Goal: Task Accomplishment & Management: Manage account settings

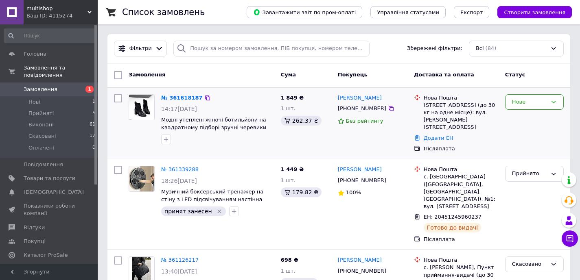
click at [372, 110] on div "[PHONE_NUMBER]" at bounding box center [362, 108] width 52 height 11
click at [372, 109] on div "[PHONE_NUMBER]" at bounding box center [362, 108] width 52 height 11
click at [384, 64] on div "Замовлення Cума Покупець Доставка та оплата Статус" at bounding box center [338, 75] width 462 height 24
click at [233, 75] on div "Замовлення" at bounding box center [201, 75] width 152 height 15
click at [175, 98] on link "№ 361618187" at bounding box center [181, 98] width 41 height 6
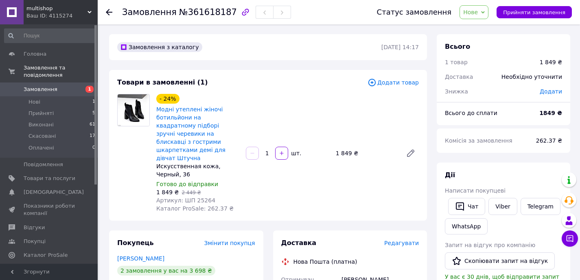
click at [482, 11] on span "Нове" at bounding box center [473, 12] width 29 height 14
click at [478, 24] on li "Прийнято" at bounding box center [478, 28] width 37 height 12
click at [268, 84] on div "Товари в замовленні (1)" at bounding box center [242, 82] width 250 height 9
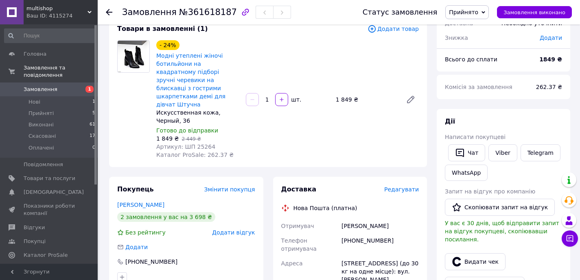
scroll to position [53, 0]
click at [201, 144] on span "Артикул: ШП 25264" at bounding box center [185, 147] width 59 height 7
copy span "25264"
click at [254, 131] on div "- 24% Модні утеплені жіночі ботильйони на квадратному підборі зручні черевики н…" at bounding box center [287, 100] width 269 height 122
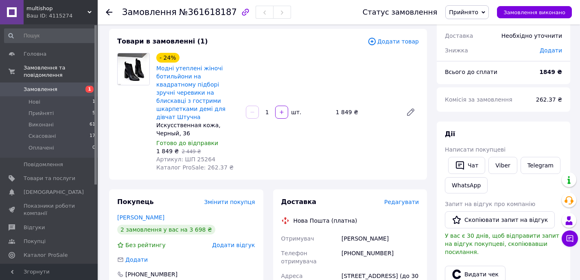
scroll to position [37, 0]
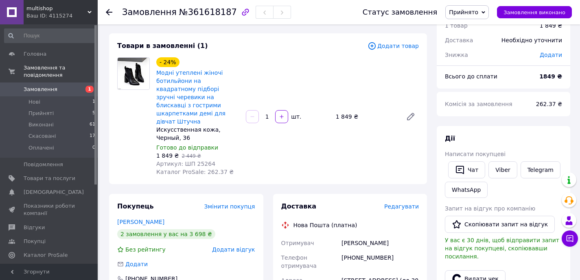
click at [198, 161] on span "Артикул: ШП 25264" at bounding box center [185, 164] width 59 height 7
click at [196, 161] on span "Артикул: ШП 25264" at bounding box center [185, 164] width 59 height 7
copy span "25264"
click at [214, 152] on div "1 849 ₴   2 449 ₴" at bounding box center [197, 156] width 83 height 8
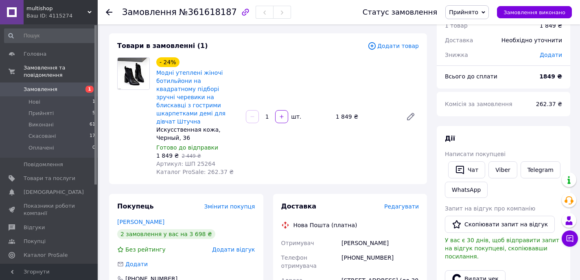
click at [204, 161] on span "Артикул: ШП 25264" at bounding box center [185, 164] width 59 height 7
copy span "25264"
click at [305, 58] on div "- 24% Модні утеплені жіночі ботильйони на квадратному підборі зручні черевики н…" at bounding box center [287, 117] width 269 height 122
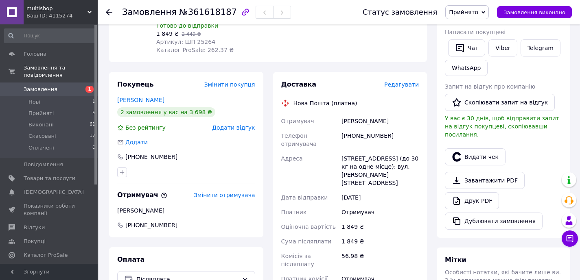
scroll to position [165, 0]
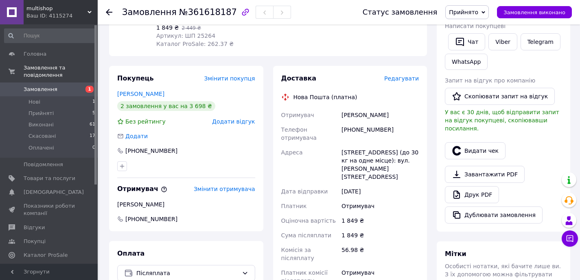
click at [367, 157] on div "[STREET_ADDRESS] (до 30 кг на одне місце): вул. [PERSON_NAME][STREET_ADDRESS]" at bounding box center [380, 164] width 81 height 39
click at [360, 122] on div "[PHONE_NUMBER]" at bounding box center [380, 133] width 81 height 23
copy div "380990802967"
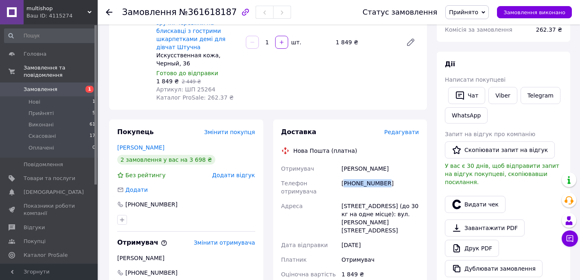
scroll to position [164, 0]
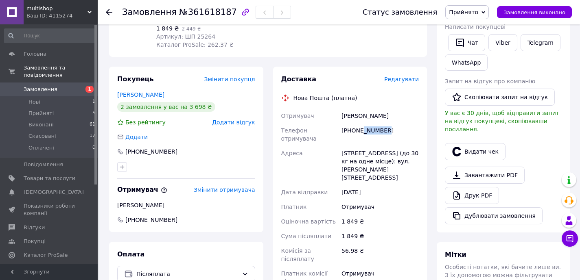
click at [364, 123] on div "[PHONE_NUMBER]" at bounding box center [380, 134] width 81 height 23
click at [354, 109] on div "[PERSON_NAME]" at bounding box center [380, 116] width 81 height 15
click at [355, 109] on div "[PERSON_NAME]" at bounding box center [380, 116] width 81 height 15
copy div "[PERSON_NAME]"
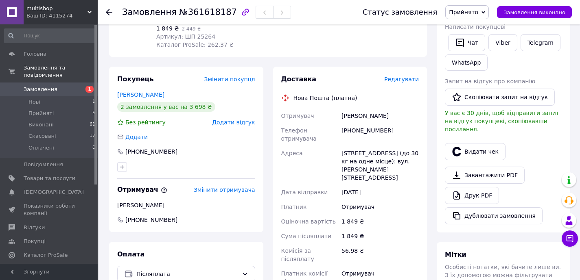
click at [370, 162] on div "[STREET_ADDRESS] (до 30 кг на одне місце): вул. [PERSON_NAME][STREET_ADDRESS]" at bounding box center [380, 165] width 81 height 39
click at [368, 151] on div "[STREET_ADDRESS] (до 30 кг на одне місце): вул. [PERSON_NAME][STREET_ADDRESS]" at bounding box center [380, 165] width 81 height 39
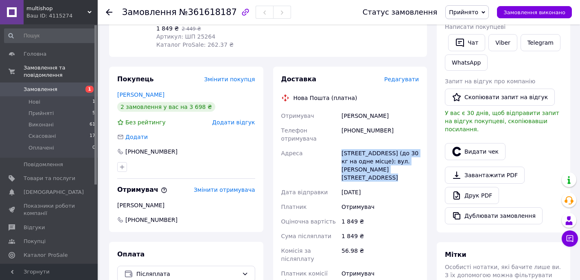
click at [368, 151] on div "[STREET_ADDRESS] (до 30 кг на одне місце): вул. [PERSON_NAME][STREET_ADDRESS]" at bounding box center [380, 165] width 81 height 39
copy div "[STREET_ADDRESS] (до 30 кг на одне місце): вул. [PERSON_NAME][STREET_ADDRESS]"
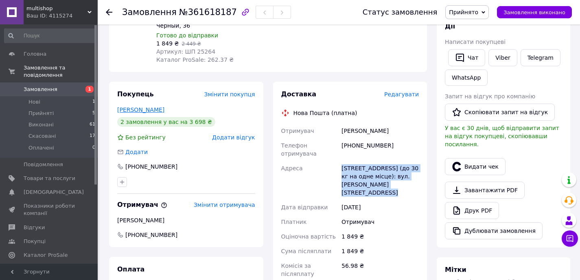
drag, startPoint x: 177, startPoint y: 102, endPoint x: 118, endPoint y: 102, distance: 58.2
click at [118, 106] on div "[PERSON_NAME]" at bounding box center [186, 110] width 138 height 8
copy link "[PERSON_NAME]"
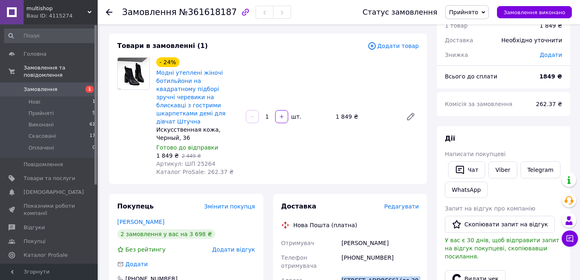
scroll to position [0, 0]
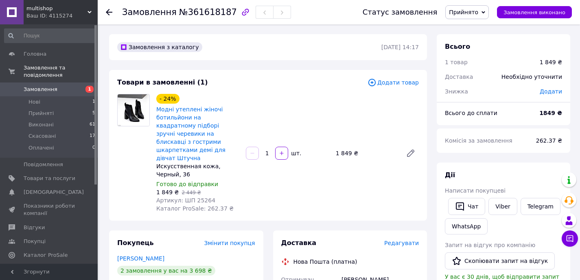
click at [246, 176] on div "- 24% Модні утеплені жіночі ботильйони на квадратному підборі зручні черевики н…" at bounding box center [287, 153] width 269 height 122
click at [203, 197] on span "Артикул: ШП 25264" at bounding box center [185, 200] width 59 height 7
copy span "25264"
click at [340, 108] on div "- 24% Модні утеплені жіночі ботильйони на квадратному підборі зручні черевики н…" at bounding box center [287, 153] width 269 height 122
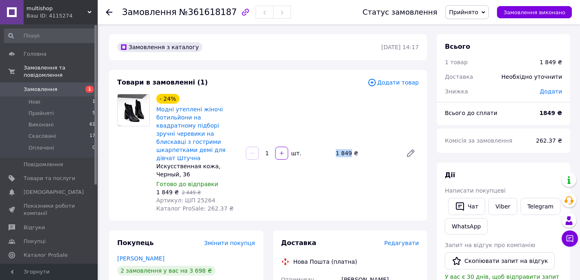
drag, startPoint x: 334, startPoint y: 149, endPoint x: 350, endPoint y: 149, distance: 15.9
click at [351, 150] on div "1 849 ₴" at bounding box center [365, 153] width 67 height 11
copy div "1 849"
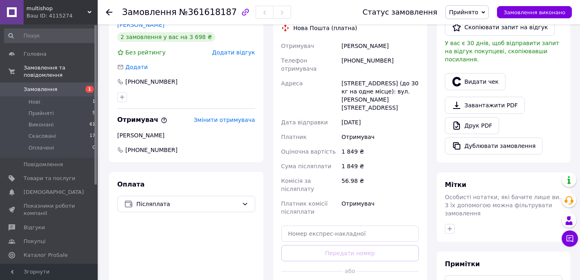
scroll to position [230, 0]
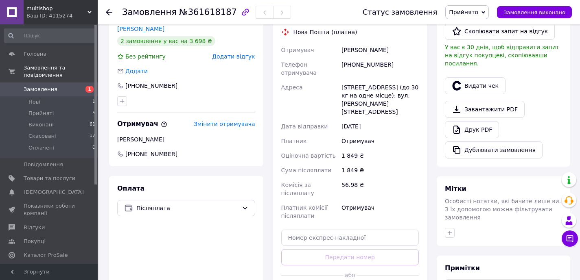
click at [362, 57] on div "[PHONE_NUMBER]" at bounding box center [380, 68] width 81 height 23
copy div "380990802967"
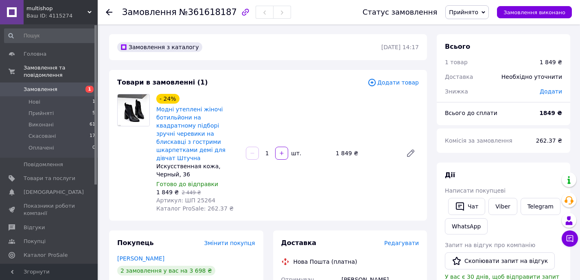
click at [545, 138] on span "262.37 ₴" at bounding box center [549, 140] width 26 height 7
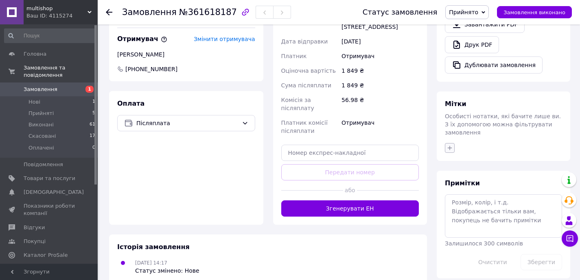
click at [452, 145] on icon "button" at bounding box center [449, 148] width 7 height 7
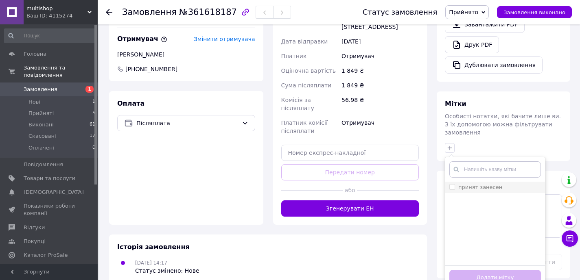
click at [452, 184] on input "принят занесен" at bounding box center [451, 186] width 5 height 5
checkbox input "true"
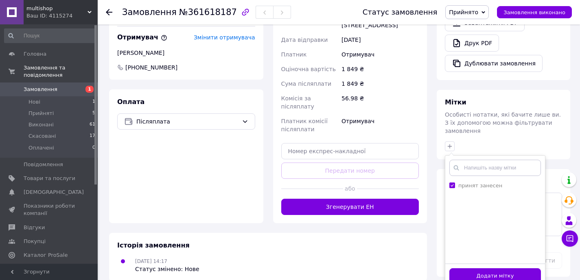
click at [487, 269] on button "Додати мітку" at bounding box center [495, 276] width 92 height 16
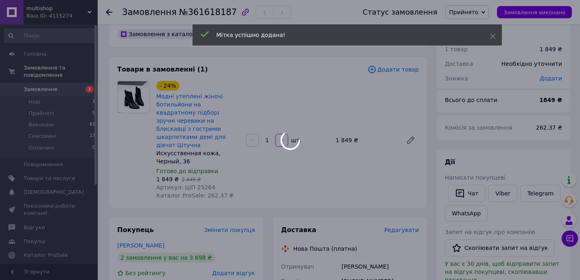
scroll to position [0, 0]
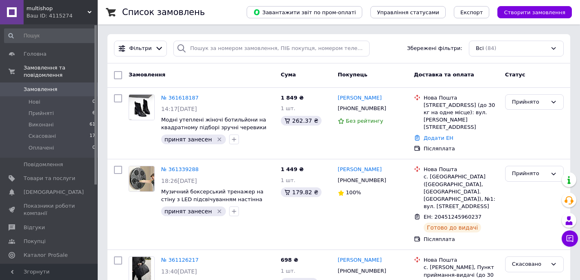
click at [390, 46] on div "Фільтри Збережені фільтри: Всі (84)" at bounding box center [339, 49] width 456 height 16
click at [388, 46] on div "Фільтри Збережені фільтри: Всі (84)" at bounding box center [339, 49] width 456 height 16
click at [399, 62] on div "Фільтри Збережені фільтри: Всі (84)" at bounding box center [338, 48] width 462 height 29
click at [382, 69] on div "Покупець" at bounding box center [372, 75] width 76 height 15
click at [389, 61] on div "Фільтри Збережені фільтри: Всі (84)" at bounding box center [338, 48] width 462 height 29
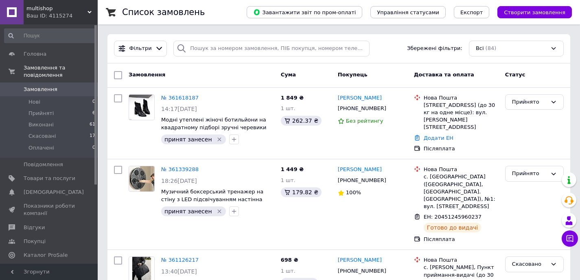
click at [399, 67] on div "Замовлення Cума Покупець Доставка та оплата Статус" at bounding box center [338, 75] width 462 height 24
click at [380, 59] on div "Фільтри Збережені фільтри: Всі (84)" at bounding box center [338, 48] width 462 height 29
click at [173, 96] on link "№ 361618187" at bounding box center [179, 98] width 37 height 6
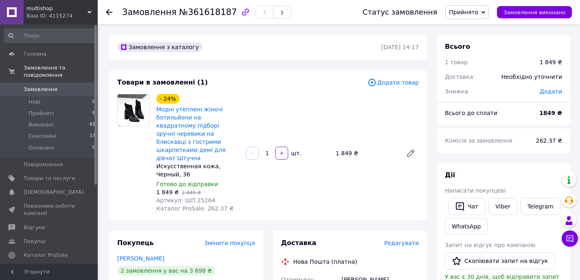
click at [205, 197] on span "Артикул: ШП 25264" at bounding box center [185, 200] width 59 height 7
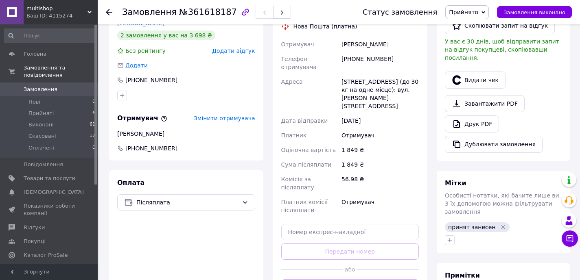
click at [369, 89] on div "[STREET_ADDRESS] (до 30 кг на одне місце): вул. [PERSON_NAME][STREET_ADDRESS]" at bounding box center [380, 93] width 81 height 39
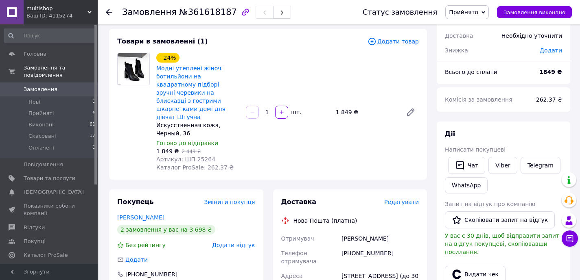
scroll to position [0, 0]
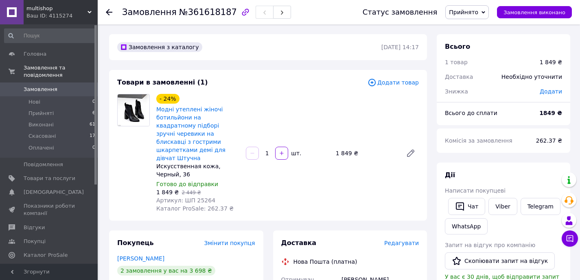
click at [310, 100] on div "- 24% Модні утеплені жіночі ботильйони на квадратному підборі зручні черевики н…" at bounding box center [287, 153] width 269 height 122
click at [312, 84] on div "Товари в замовленні (1)" at bounding box center [242, 82] width 250 height 9
click at [198, 197] on span "Артикул: ШП 25264" at bounding box center [185, 200] width 59 height 7
copy span "25264"
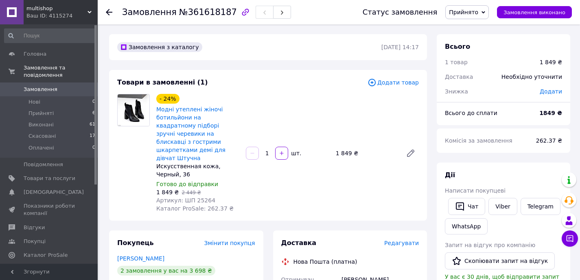
click at [273, 77] on div "Товари в замовленні (1) Додати товар - 24% Модні утеплені жіночі ботильйони на …" at bounding box center [268, 145] width 318 height 151
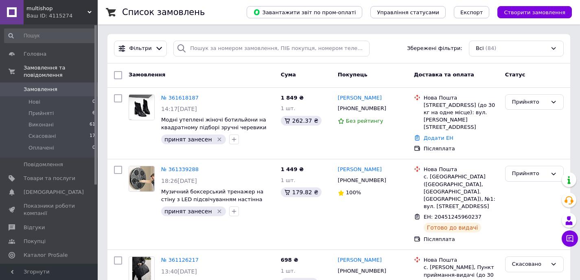
click at [382, 51] on div "Фільтри Збережені фільтри: Всі (84)" at bounding box center [339, 49] width 456 height 16
click at [395, 52] on div "Фільтри Збережені фільтри: Всі (84)" at bounding box center [339, 49] width 456 height 16
click at [405, 140] on div "Альона Онопченко +380631060088 Без рейтингу" at bounding box center [372, 123] width 76 height 65
drag, startPoint x: 393, startPoint y: 151, endPoint x: 407, endPoint y: 211, distance: 61.1
click at [393, 159] on div "№ 361339288 18:26, 10.09.2025 Музичний боксерський тренажер на стіну з LED підс…" at bounding box center [338, 204] width 462 height 90
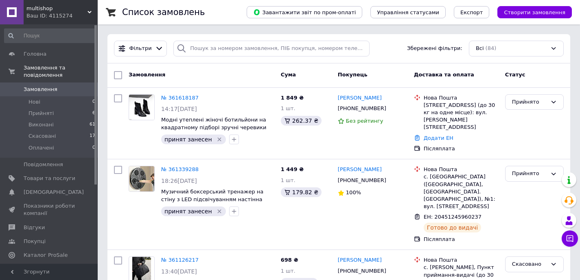
click at [387, 54] on div "Фільтри Збережені фільтри: Всі (84)" at bounding box center [339, 49] width 456 height 16
click at [184, 94] on div "№ 361618187" at bounding box center [179, 98] width 39 height 9
click at [186, 96] on link "№ 361618187" at bounding box center [179, 98] width 37 height 6
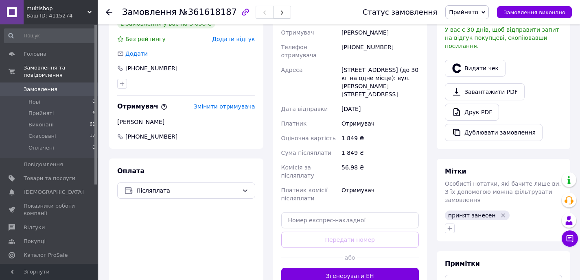
scroll to position [175, 0]
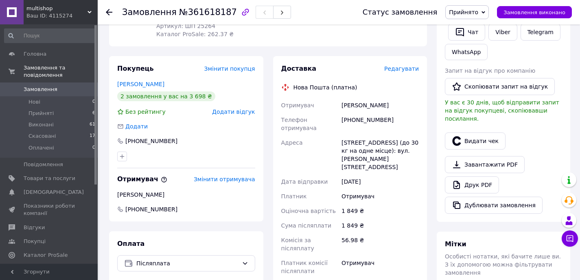
click at [357, 98] on div "[PERSON_NAME]" at bounding box center [380, 105] width 81 height 15
copy div "[PERSON_NAME]"
click at [368, 113] on div "[PHONE_NUMBER]" at bounding box center [380, 124] width 81 height 23
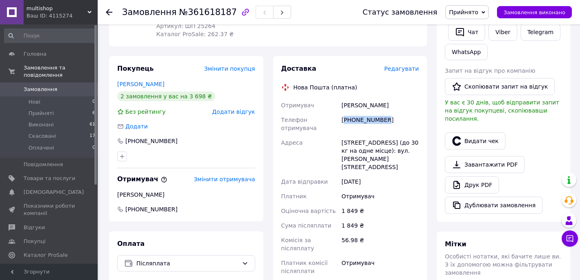
click at [368, 113] on div "[PHONE_NUMBER]" at bounding box center [380, 124] width 81 height 23
copy div "380990802967"
click at [355, 135] on div "[STREET_ADDRESS] (до 30 кг на одне місце): вул. [PERSON_NAME][STREET_ADDRESS]" at bounding box center [380, 154] width 81 height 39
copy div "Покров"
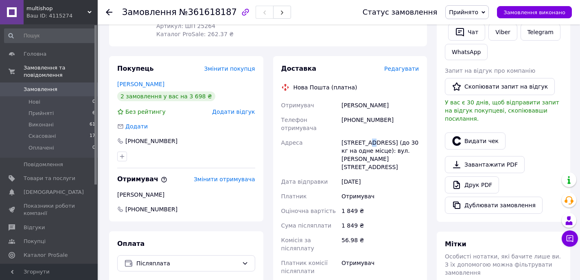
click at [374, 135] on div "[STREET_ADDRESS] (до 30 кг на одне місце): вул. [PERSON_NAME][STREET_ADDRESS]" at bounding box center [380, 154] width 81 height 39
copy div "1"
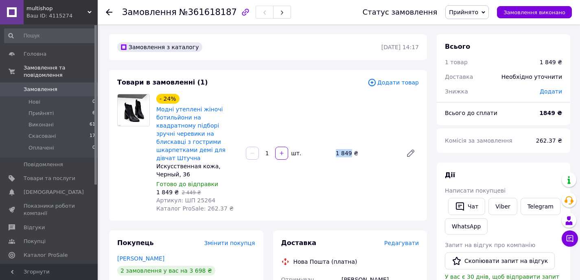
drag, startPoint x: 337, startPoint y: 151, endPoint x: 349, endPoint y: 153, distance: 12.4
click at [350, 153] on div "1 849 ₴" at bounding box center [365, 153] width 67 height 11
copy div "1 849"
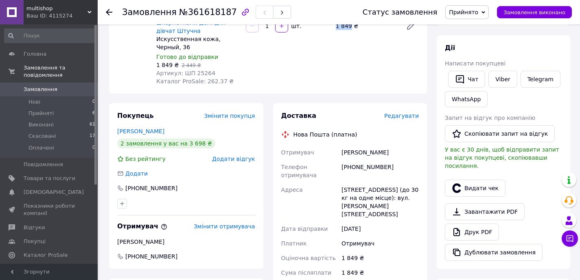
scroll to position [201, 0]
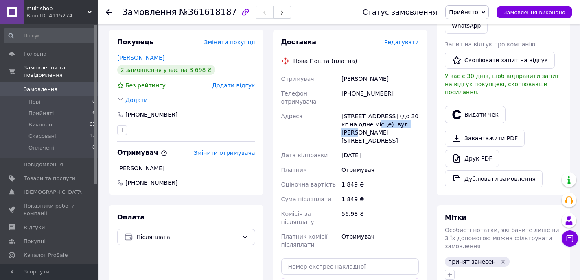
drag, startPoint x: 377, startPoint y: 116, endPoint x: 386, endPoint y: 127, distance: 13.9
click at [386, 127] on div "[STREET_ADDRESS] (до 30 кг на одне місце): вул. [PERSON_NAME][STREET_ADDRESS]" at bounding box center [380, 128] width 81 height 39
copy div "вул. Гагаріна, 2"
click at [396, 148] on div "[DATE]" at bounding box center [380, 155] width 81 height 15
click at [343, 72] on div "[PERSON_NAME]" at bounding box center [380, 79] width 81 height 15
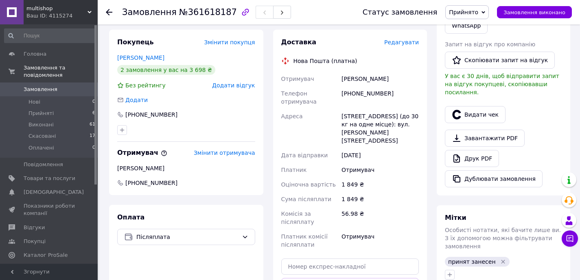
click at [354, 72] on div "[PERSON_NAME]" at bounding box center [380, 79] width 81 height 15
copy div "Іванович"
drag, startPoint x: 363, startPoint y: 103, endPoint x: 328, endPoint y: 0, distance: 108.2
click at [364, 109] on div "[STREET_ADDRESS] (до 30 кг на одне місце): вул. [PERSON_NAME][STREET_ADDRESS]" at bounding box center [380, 128] width 81 height 39
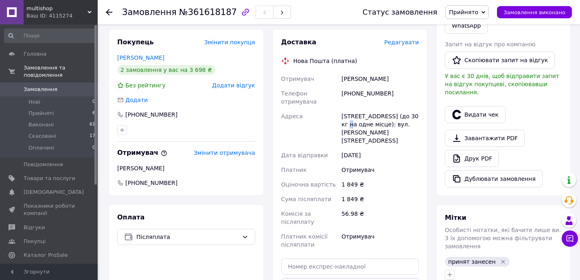
click at [353, 116] on div "[STREET_ADDRESS] (до 30 кг на одне місце): вул. [PERSON_NAME][STREET_ADDRESS]" at bounding box center [380, 128] width 81 height 39
